Goal: Obtain resource: Download file/media

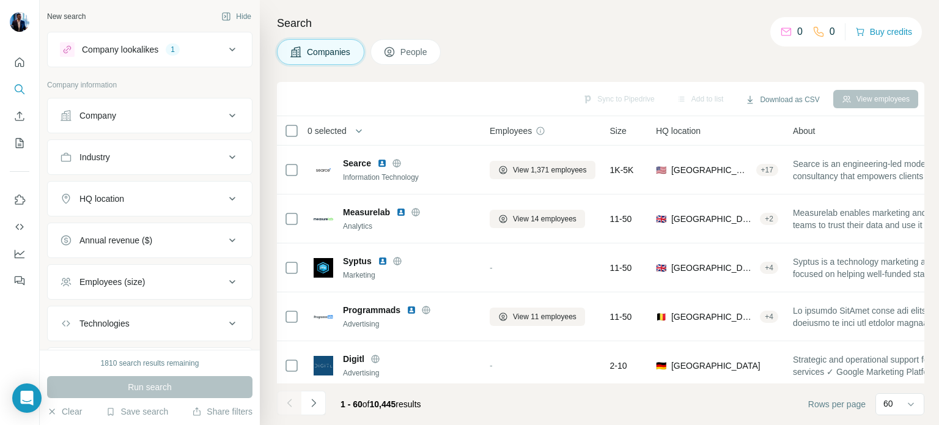
scroll to position [856, 0]
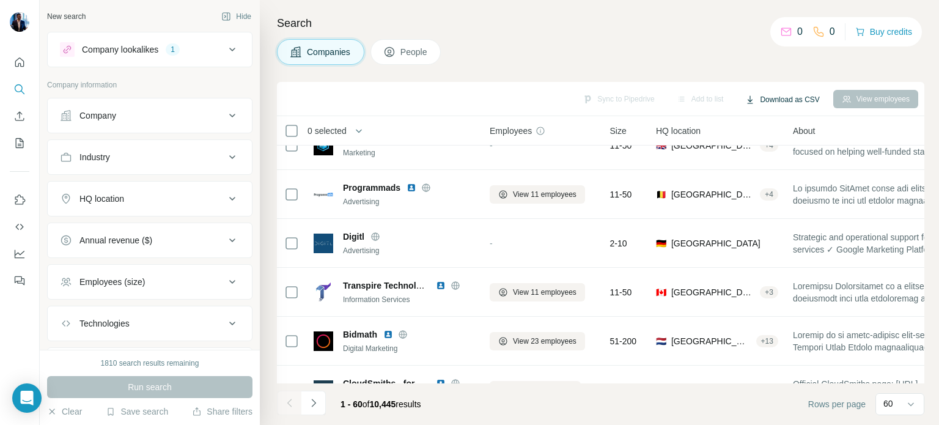
click at [801, 98] on button "Download as CSV" at bounding box center [782, 99] width 91 height 18
click at [756, 54] on div "Companies People" at bounding box center [600, 52] width 647 height 26
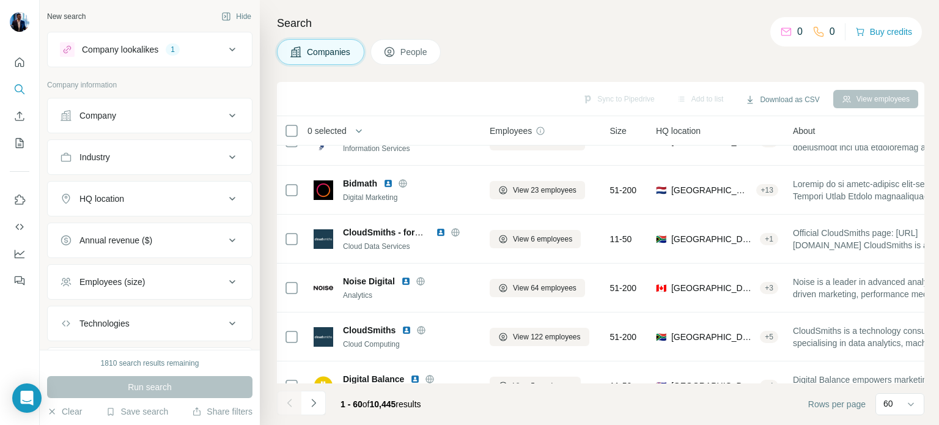
scroll to position [978, 0]
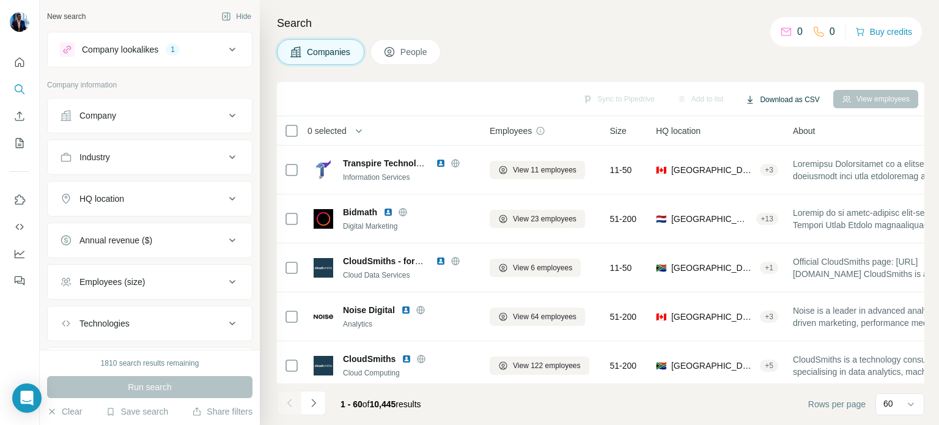
click at [783, 97] on button "Download as CSV" at bounding box center [782, 99] width 91 height 18
click at [770, 121] on div "Only current page (60)" at bounding box center [790, 125] width 114 height 22
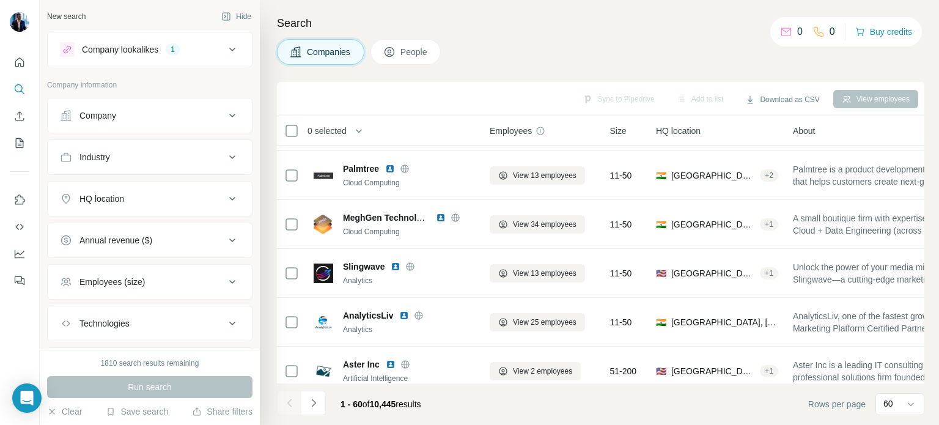
scroll to position [2702, 0]
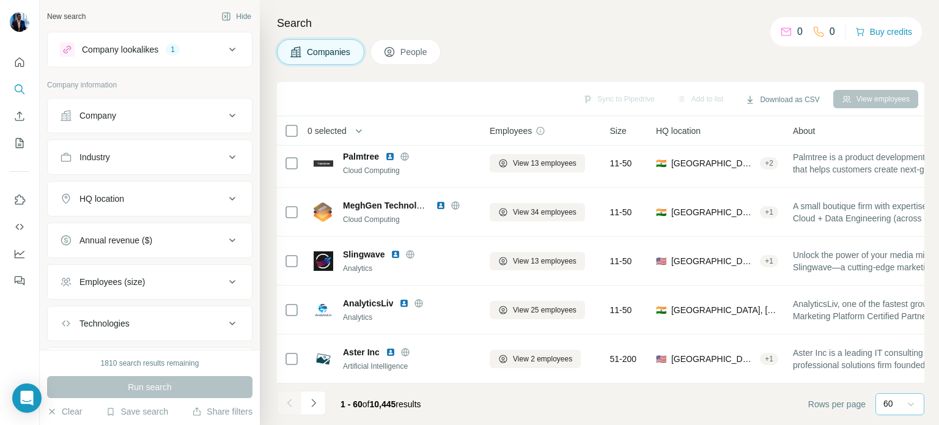
click at [908, 404] on icon at bounding box center [911, 404] width 12 height 12
click at [739, 412] on footer "1 - 60 of 10,445 results Rows per page 60" at bounding box center [600, 404] width 647 height 42
click at [306, 399] on button "Navigate to next page" at bounding box center [313, 403] width 24 height 24
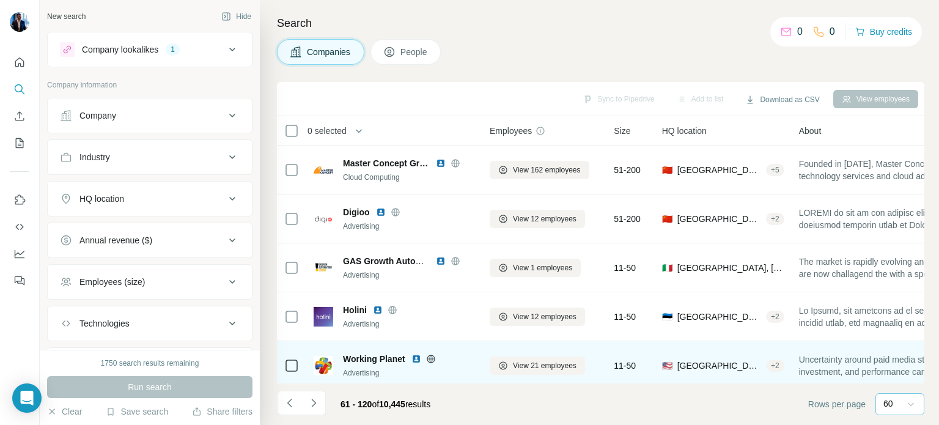
scroll to position [183, 0]
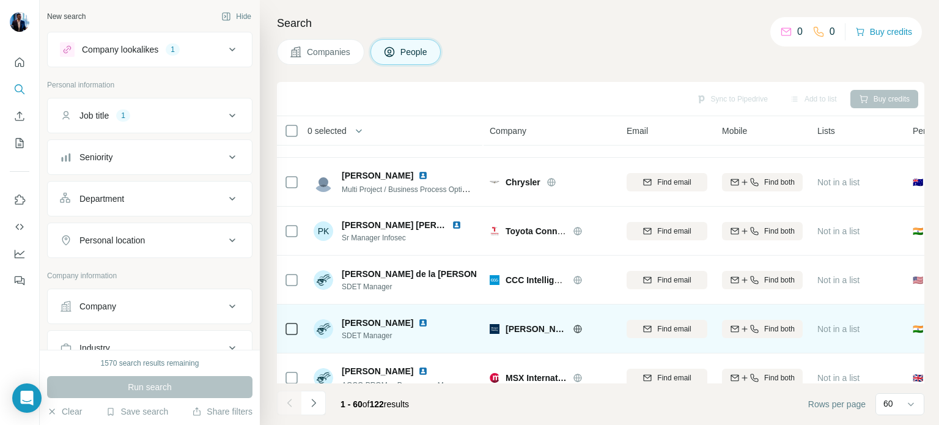
scroll to position [550, 0]
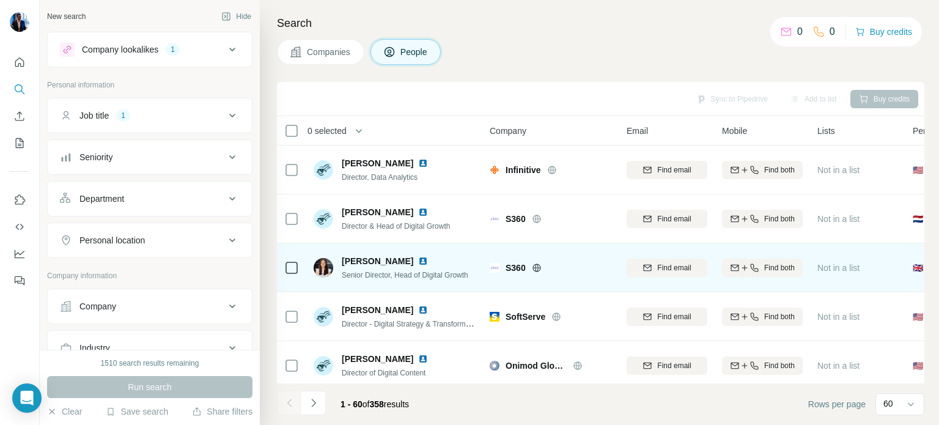
click at [422, 260] on img at bounding box center [423, 261] width 10 height 10
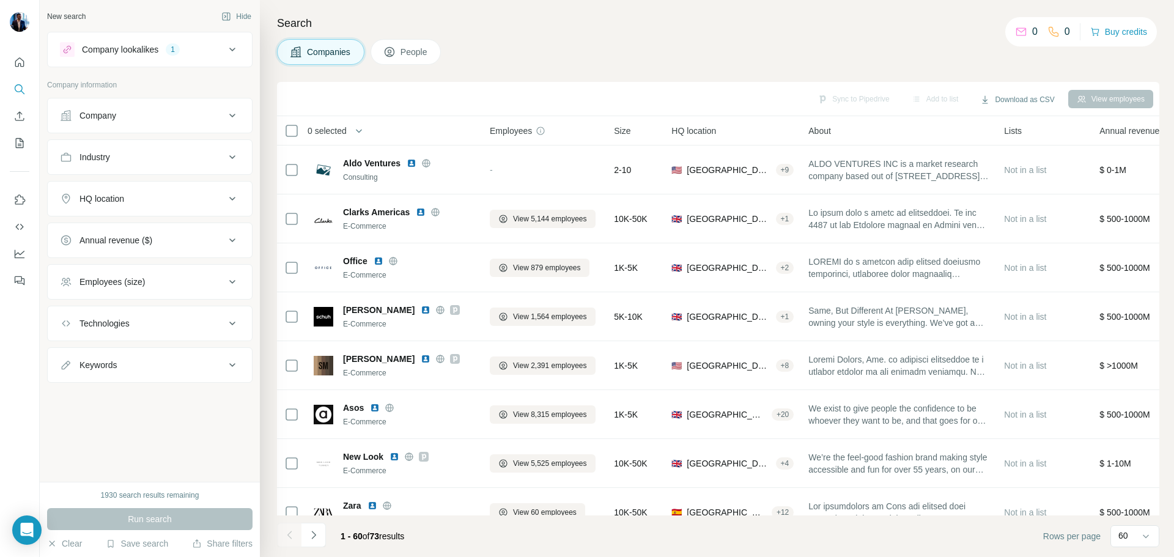
scroll to position [2571, 0]
